Goal: Task Accomplishment & Management: Manage account settings

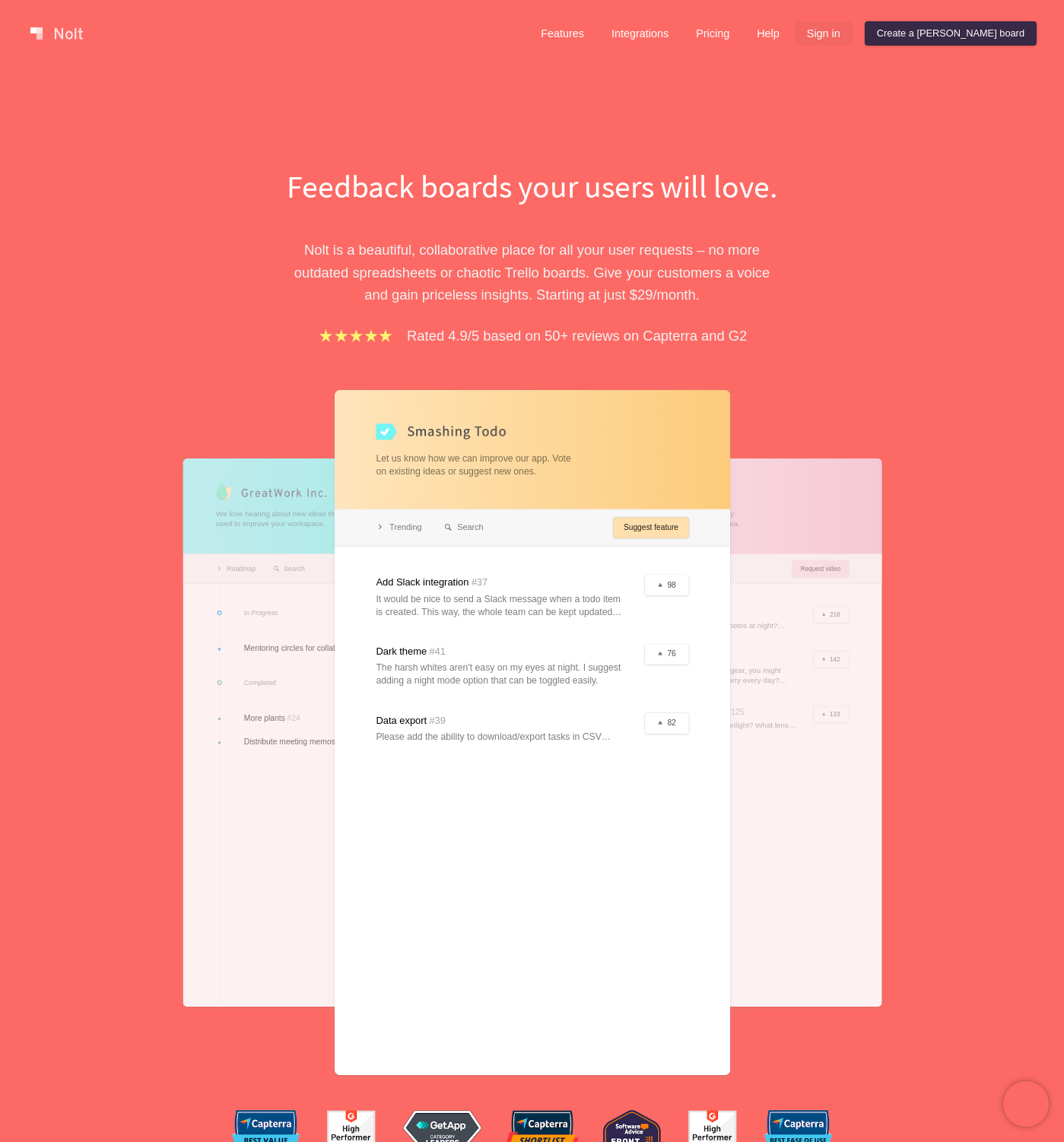
click at [852, 34] on link "Sign in" at bounding box center [824, 33] width 58 height 24
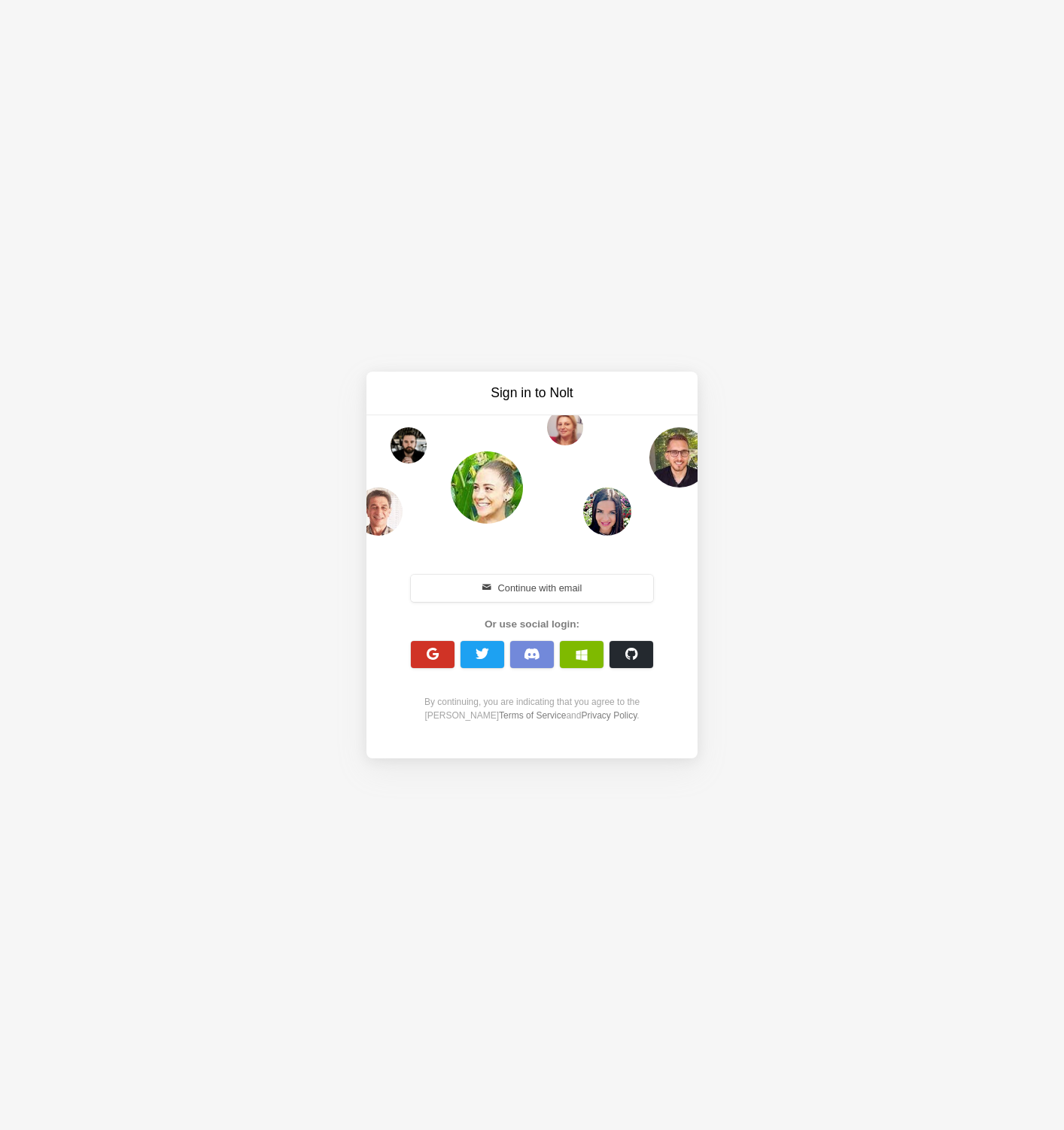
click at [443, 653] on button "button" at bounding box center [432, 654] width 44 height 27
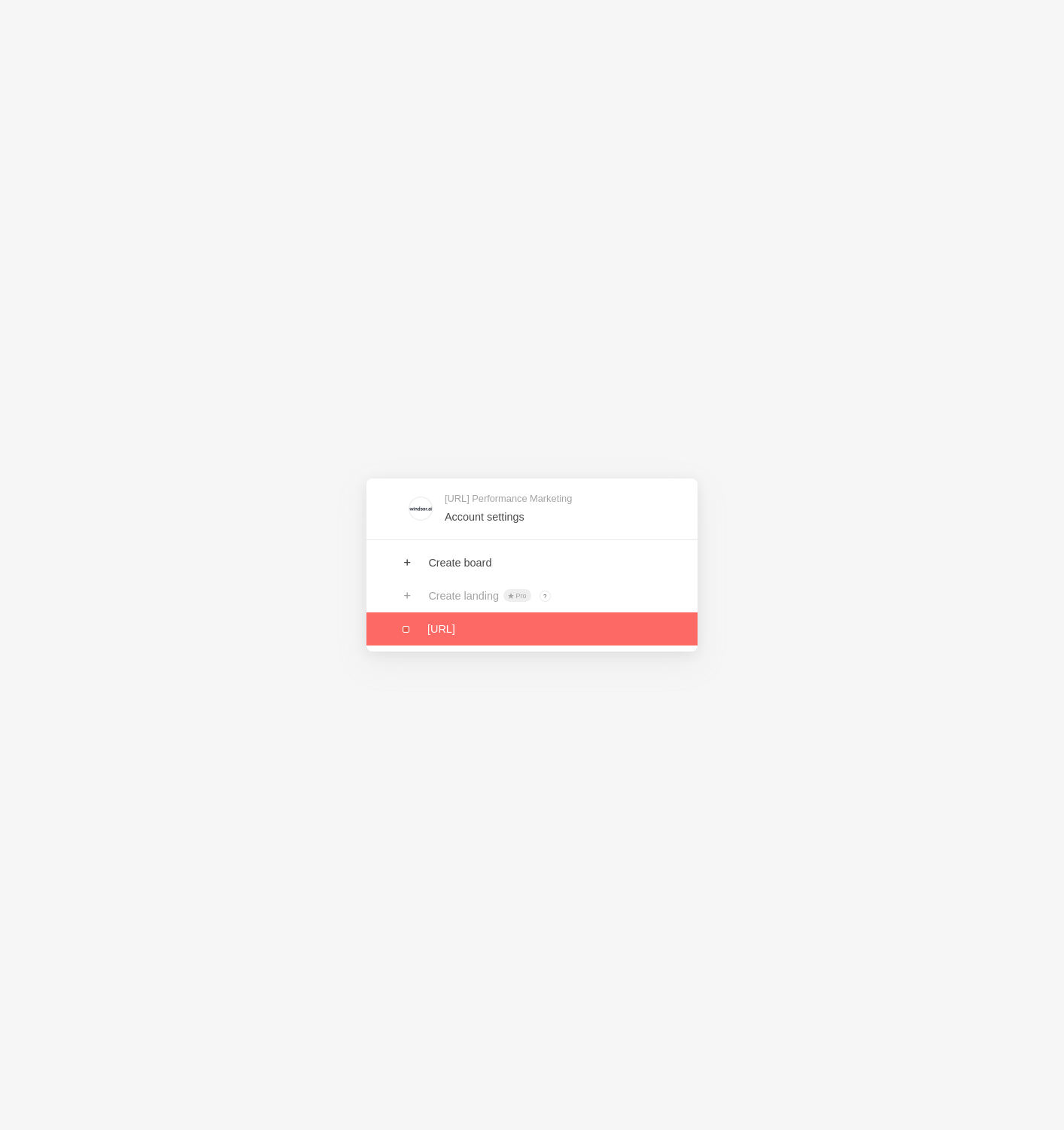
click at [462, 637] on link at bounding box center [532, 630] width 331 height 33
click at [465, 634] on link at bounding box center [532, 630] width 331 height 33
